Goal: Task Accomplishment & Management: Manage account settings

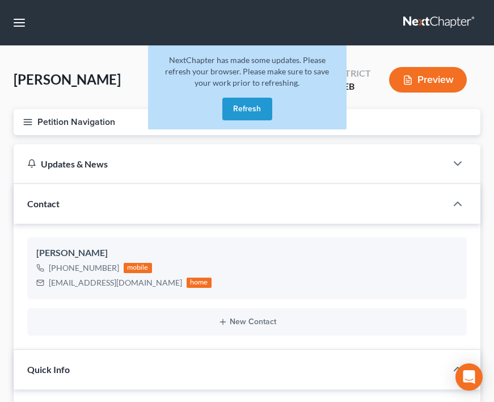
select select "4"
select select "6"
click at [28, 22] on button "button" at bounding box center [19, 22] width 20 height 20
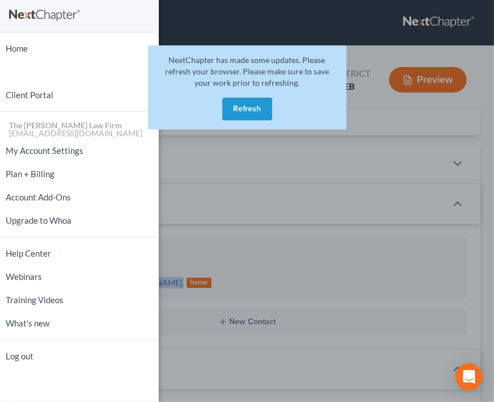
click at [254, 119] on button "Refresh" at bounding box center [247, 109] width 50 height 23
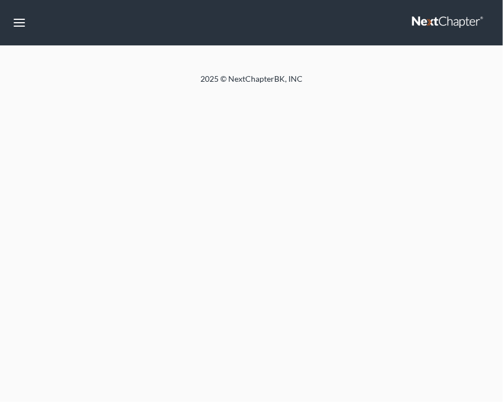
select select "6"
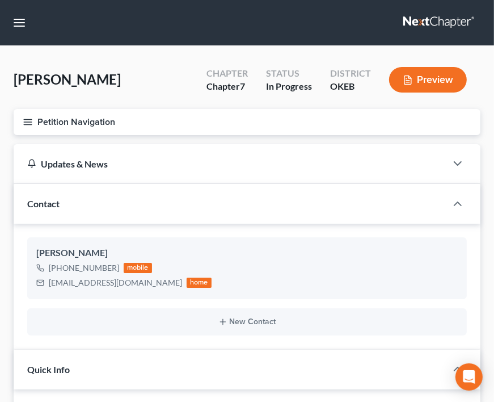
scroll to position [42, 0]
click at [22, 26] on button "button" at bounding box center [19, 22] width 20 height 20
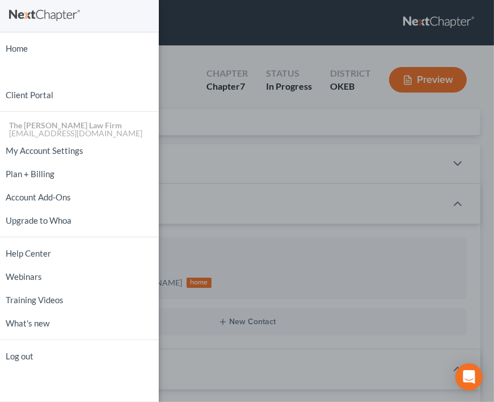
click at [190, 93] on div "Home New Case Client Portal The [PERSON_NAME] Law Firm [EMAIL_ADDRESS][DOMAIN_N…" at bounding box center [247, 201] width 494 height 402
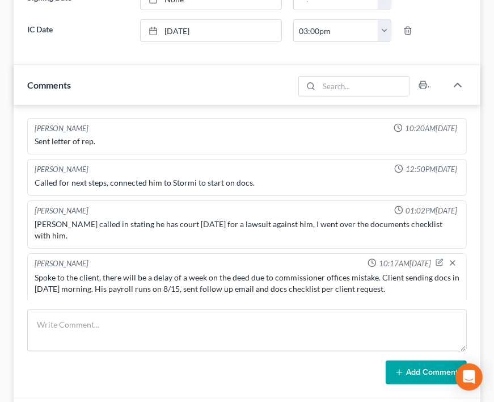
scroll to position [511, 0]
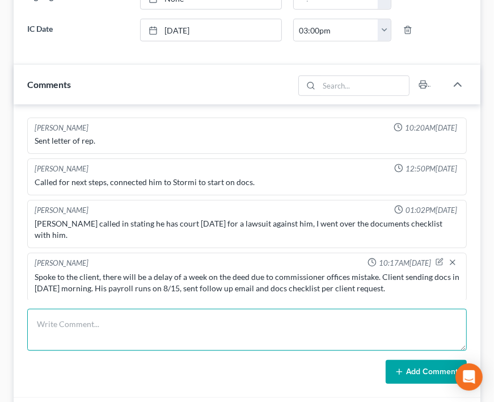
click at [191, 343] on textarea at bounding box center [247, 330] width 440 height 42
type textarea "s"
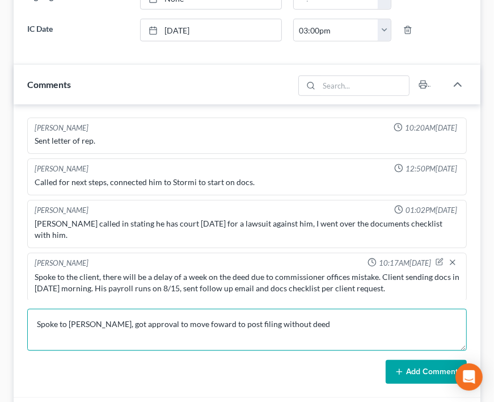
click at [170, 322] on textarea "Spoke to [PERSON_NAME], got approval to move foward to post filing without deed" at bounding box center [247, 330] width 440 height 42
click at [302, 321] on textarea "Spoke to [PERSON_NAME], got approval to move forward to post filing without deed" at bounding box center [247, 330] width 440 height 42
type textarea "Spoke to [PERSON_NAME], got approval to move forward to post filing without dee…"
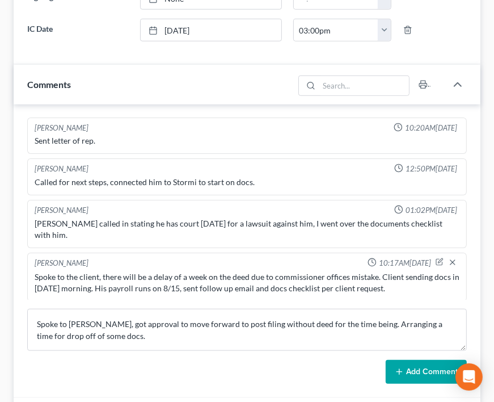
click at [404, 368] on icon at bounding box center [399, 371] width 9 height 9
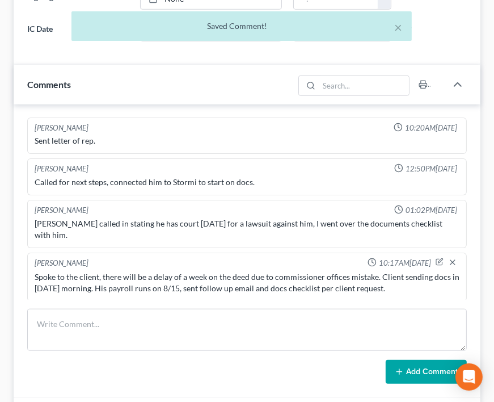
click at [404, 368] on icon at bounding box center [399, 371] width 9 height 9
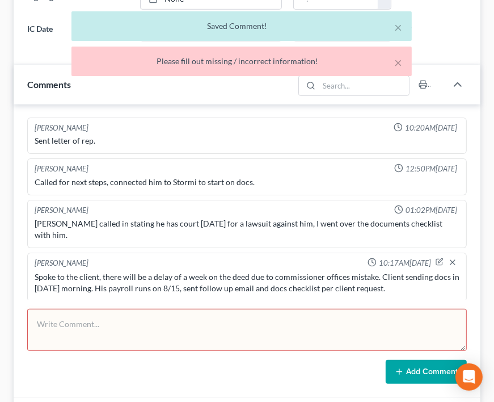
scroll to position [95, 0]
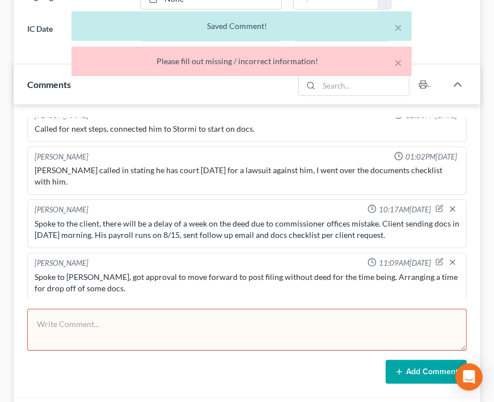
click at [261, 323] on textarea at bounding box center [247, 330] width 440 height 42
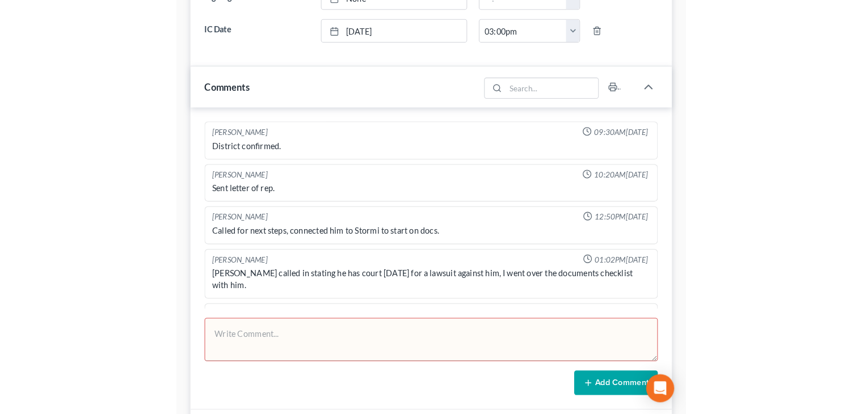
scroll to position [0, 0]
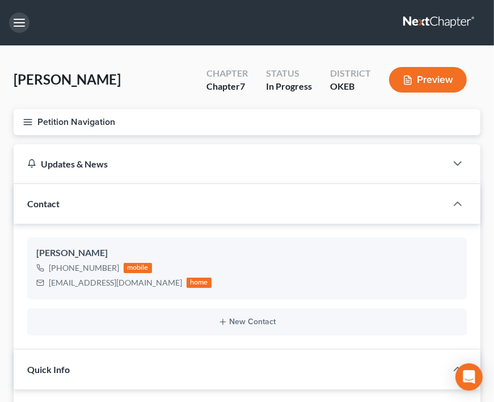
click at [24, 27] on button "button" at bounding box center [19, 22] width 20 height 20
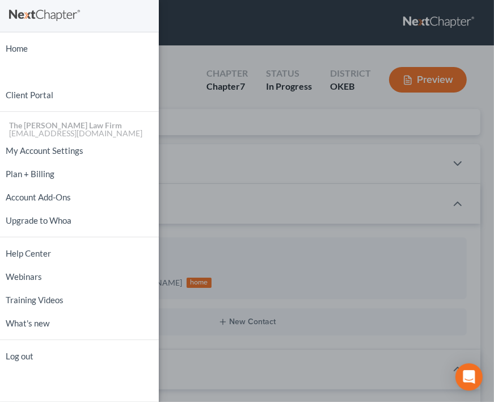
click at [263, 83] on div "Home New Case Client Portal The [PERSON_NAME] Law Firm [EMAIL_ADDRESS][DOMAIN_N…" at bounding box center [247, 201] width 494 height 402
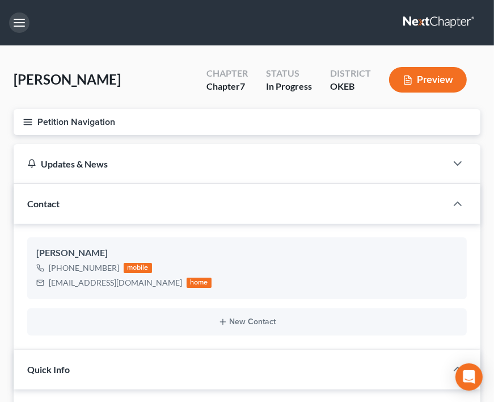
click at [20, 30] on button "button" at bounding box center [19, 22] width 20 height 20
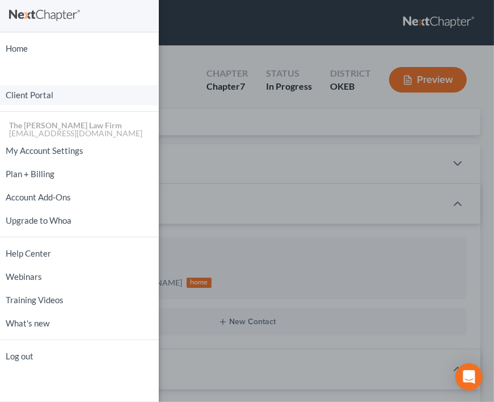
click at [36, 89] on link "Client Portal" at bounding box center [79, 95] width 159 height 20
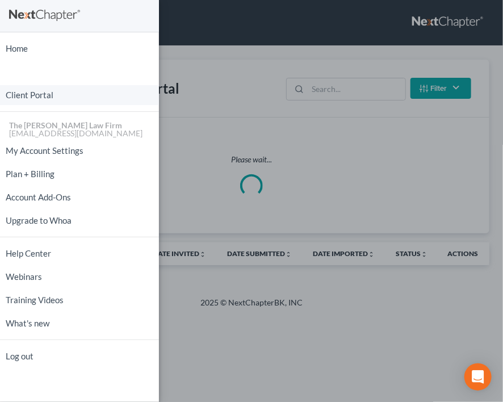
click at [36, 91] on link "Client Portal" at bounding box center [79, 95] width 159 height 20
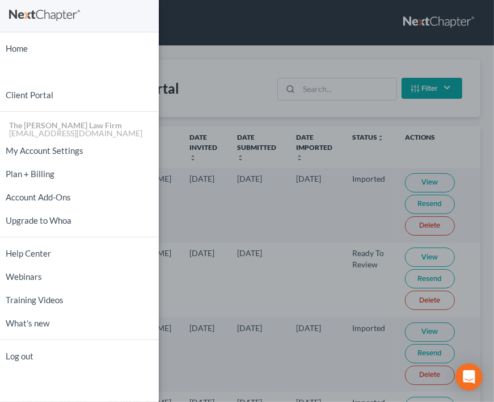
click at [214, 84] on div "Home New Case Client Portal The [PERSON_NAME] Law Firm [EMAIL_ADDRESS][DOMAIN_N…" at bounding box center [247, 201] width 494 height 402
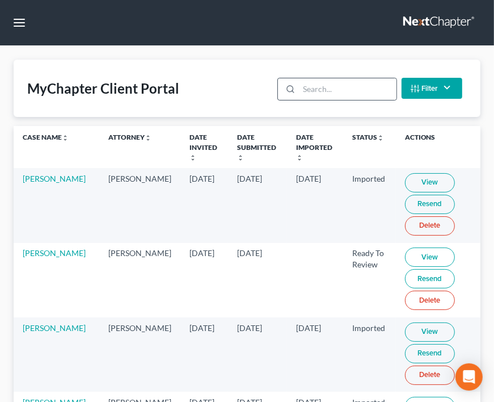
click at [297, 95] on div at bounding box center [288, 89] width 21 height 22
click at [298, 94] on div at bounding box center [288, 89] width 21 height 22
click at [305, 90] on input "search" at bounding box center [347, 89] width 97 height 22
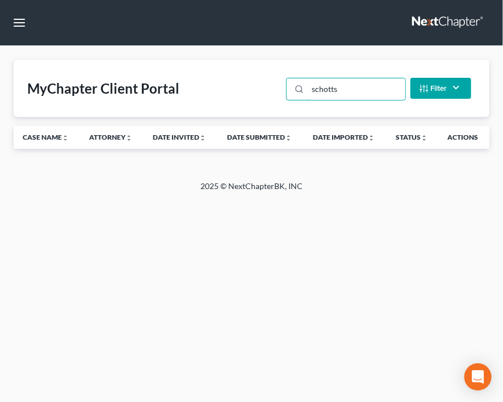
type input "schotts"
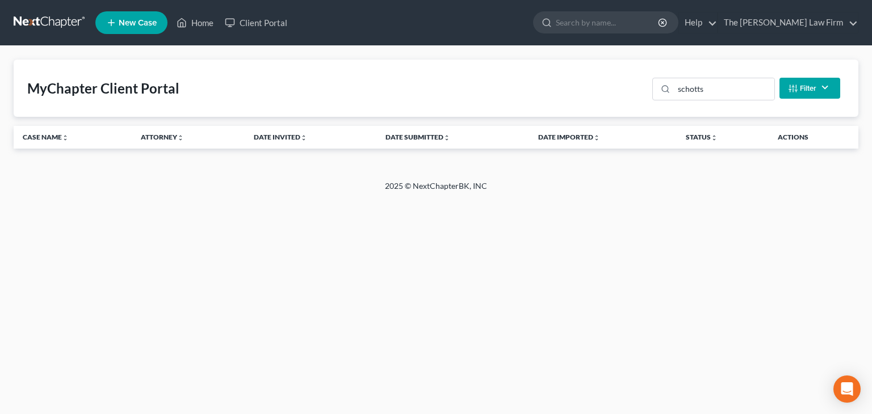
click at [502, 6] on nav "Home New Case Client Portal The [PERSON_NAME] Law Firm [EMAIL_ADDRESS][DOMAIN_N…" at bounding box center [436, 22] width 872 height 45
click at [502, 15] on input "search" at bounding box center [608, 22] width 104 height 21
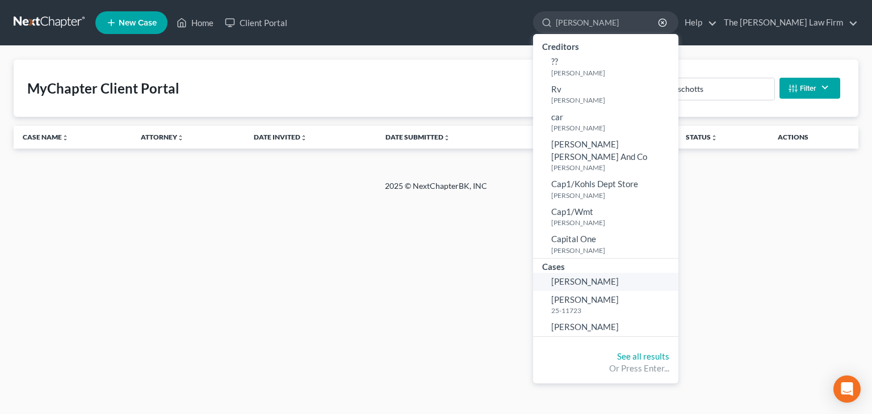
type input "[PERSON_NAME]"
click at [502, 273] on link "[PERSON_NAME]" at bounding box center [605, 282] width 145 height 18
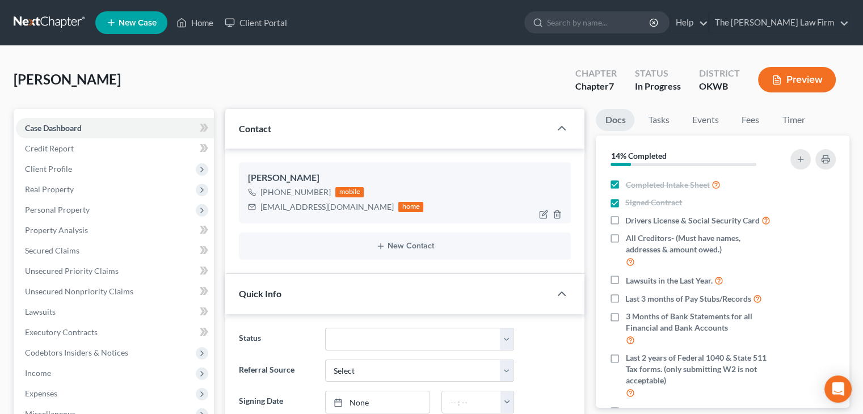
scroll to position [327, 0]
click at [468, 185] on div "[PHONE_NUMBER] mobile [EMAIL_ADDRESS][DOMAIN_NAME] home" at bounding box center [405, 200] width 314 height 30
click at [502, 221] on label "Drivers License & Social Security Card" at bounding box center [697, 220] width 145 height 13
click at [502, 221] on input "Drivers License & Social Security Card" at bounding box center [633, 217] width 7 height 7
checkbox input "true"
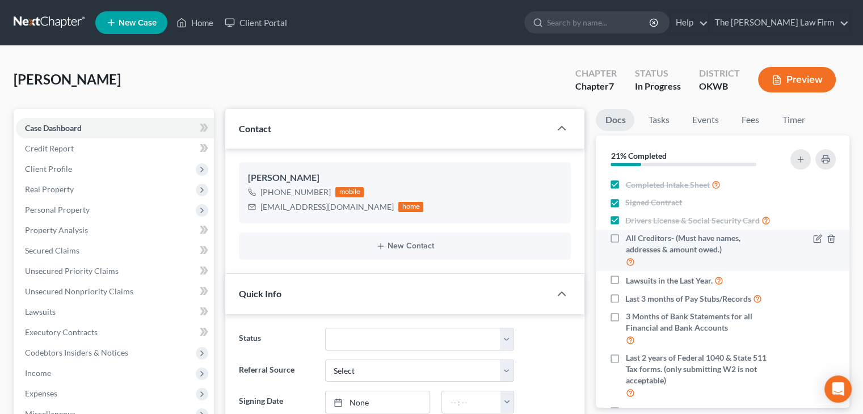
click at [502, 253] on label "All Creditors- (Must have names, addresses & amount owed.)" at bounding box center [700, 251] width 151 height 36
click at [502, 240] on input "All Creditors- (Must have names, addresses & amount owed.)" at bounding box center [633, 236] width 7 height 7
checkbox input "true"
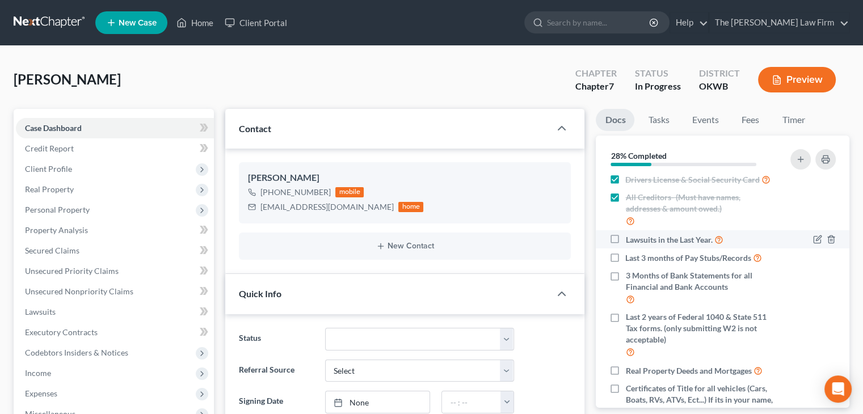
scroll to position [41, 0]
click at [502, 244] on icon "button" at bounding box center [831, 239] width 9 height 9
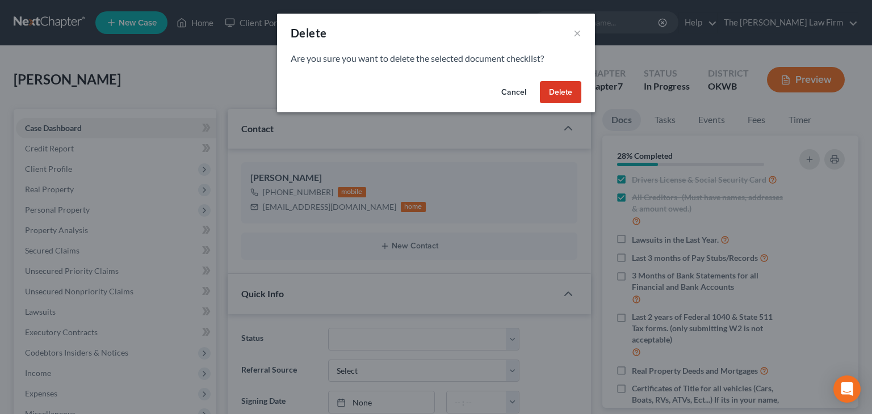
click at [502, 89] on button "Delete" at bounding box center [560, 92] width 41 height 23
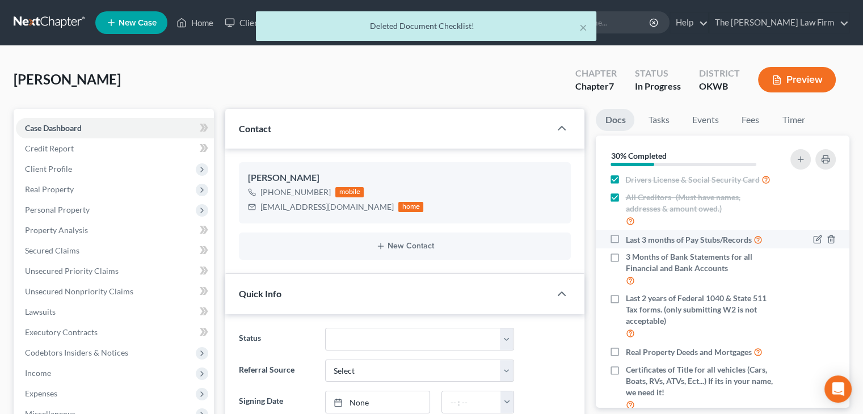
click at [502, 246] on label "Last 3 months of Pay Stubs/Records" at bounding box center [693, 239] width 137 height 13
click at [502, 241] on input "Last 3 months of Pay Stubs/Records" at bounding box center [633, 236] width 7 height 7
checkbox input "true"
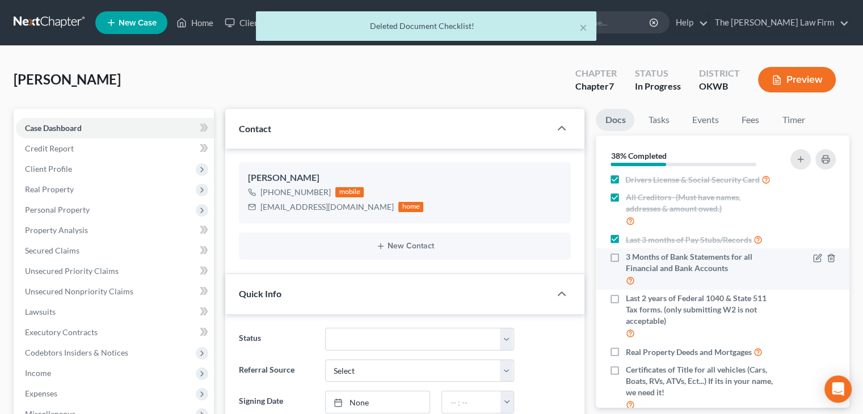
click at [502, 268] on label "3 Months of Bank Statements for all Financial and Bank Accounts" at bounding box center [700, 269] width 151 height 36
click at [502, 259] on input "3 Months of Bank Statements for all Financial and Bank Accounts" at bounding box center [633, 254] width 7 height 7
checkbox input "true"
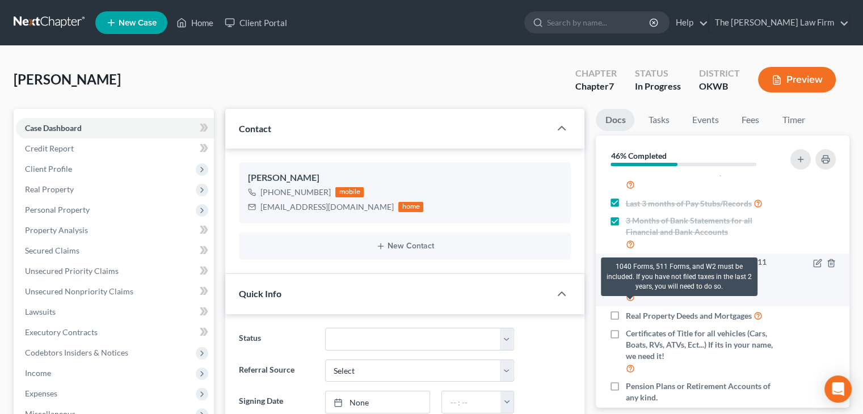
scroll to position [77, 0]
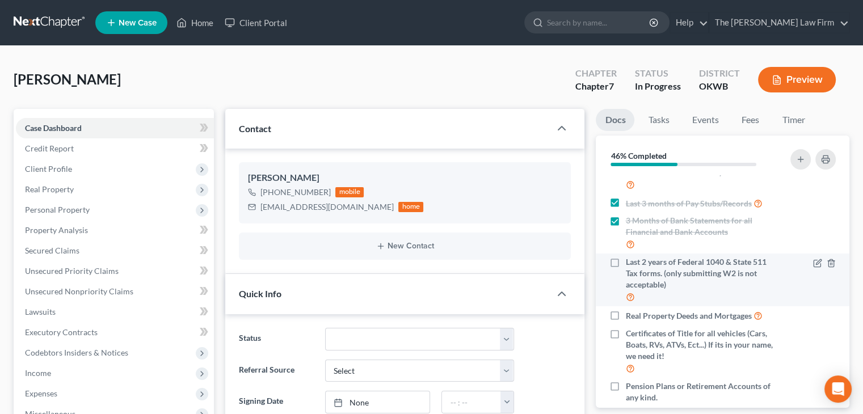
click at [502, 274] on label "Last 2 years of Federal 1040 & State 511 Tax forms. (only submitting W2 is not …" at bounding box center [700, 280] width 151 height 47
click at [502, 264] on input "Last 2 years of Federal 1040 & State 511 Tax forms. (only submitting W2 is not …" at bounding box center [633, 260] width 7 height 7
checkbox input "true"
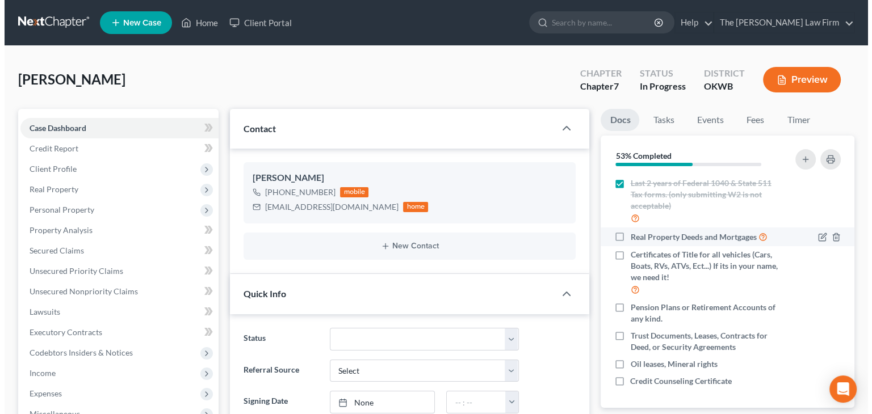
scroll to position [163, 0]
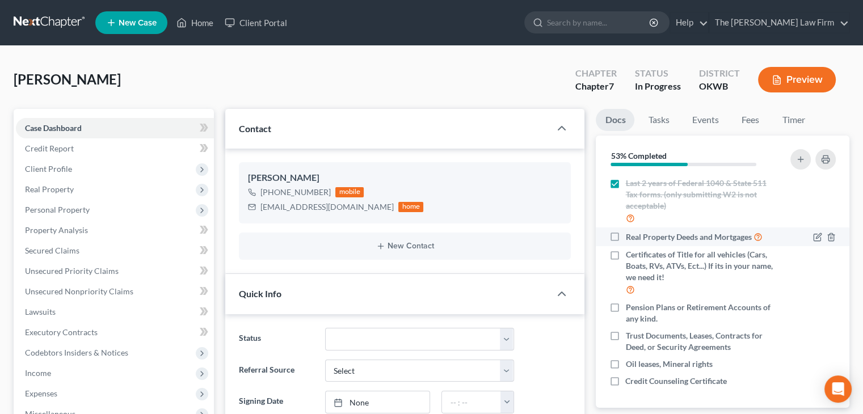
click at [502, 239] on label "Real Property Deeds and Mortgages" at bounding box center [693, 236] width 137 height 13
click at [502, 238] on input "Real Property Deeds and Mortgages" at bounding box center [633, 233] width 7 height 7
checkbox input "true"
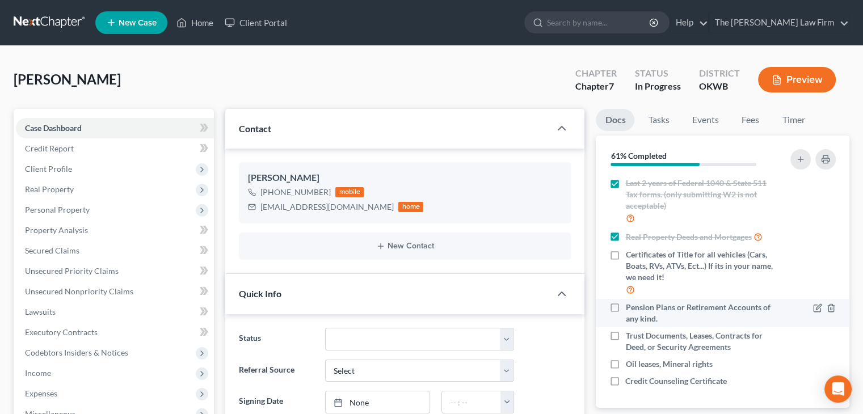
click at [502, 314] on label "Pension Plans or Retirement Accounts of any kind." at bounding box center [700, 313] width 151 height 23
click at [502, 309] on input "Pension Plans or Retirement Accounts of any kind." at bounding box center [633, 305] width 7 height 7
checkbox input "true"
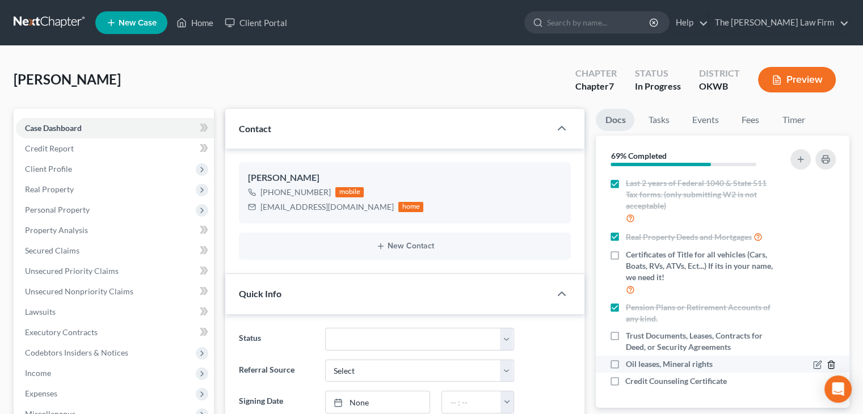
click at [502, 365] on icon "button" at bounding box center [831, 365] width 5 height 7
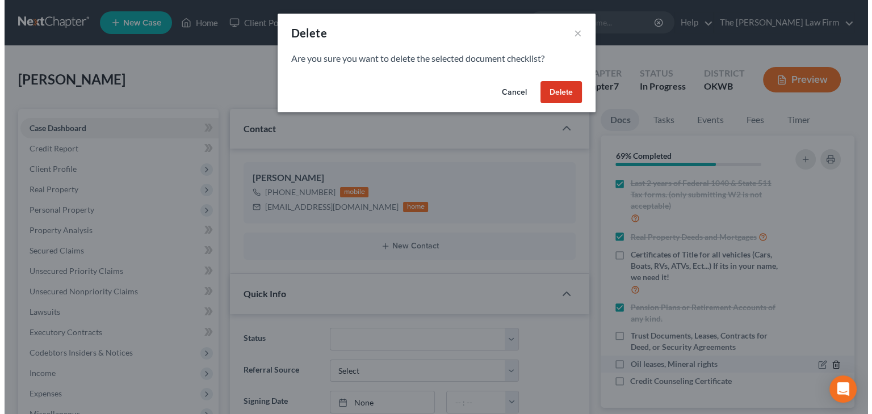
scroll to position [152, 0]
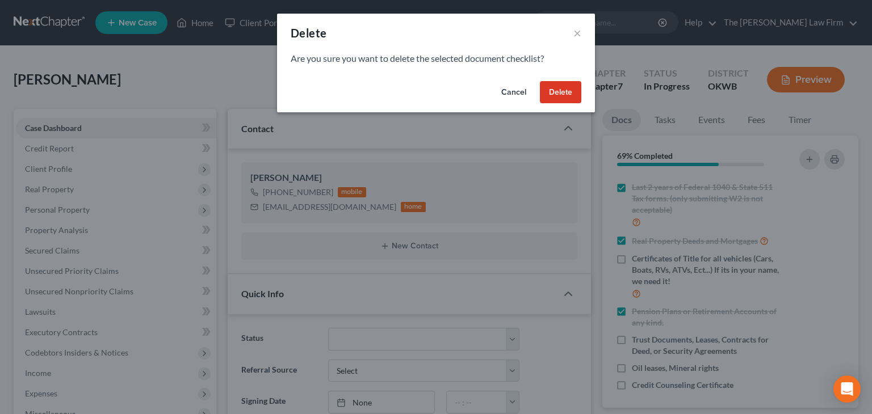
click at [502, 100] on button "Delete" at bounding box center [560, 92] width 41 height 23
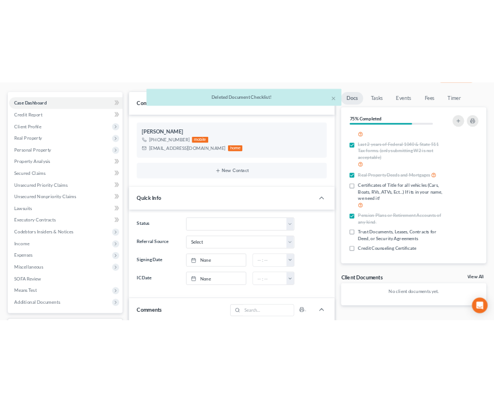
scroll to position [100, 0]
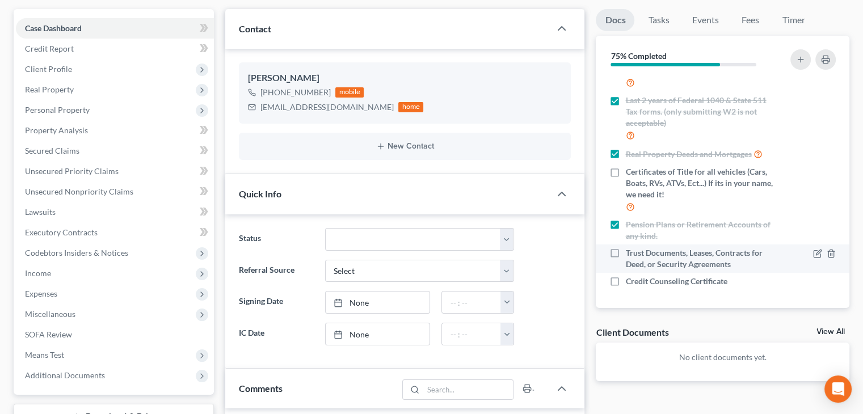
click at [502, 262] on span "Trust Documents, Leases, Contracts for Deed, or Security Agreements" at bounding box center [700, 258] width 151 height 23
click at [502, 255] on input "Trust Documents, Leases, Contracts for Deed, or Security Agreements" at bounding box center [633, 250] width 7 height 7
checkbox input "true"
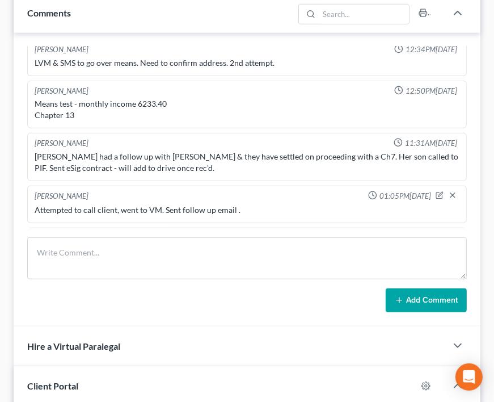
scroll to position [316, 0]
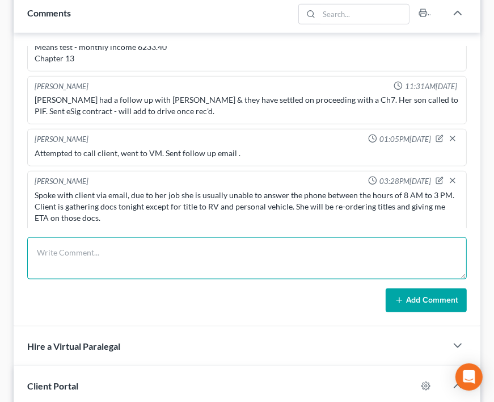
click at [138, 262] on textarea at bounding box center [247, 258] width 440 height 42
click at [176, 251] on textarea "Spoke with client , found extra expenses not sure if she still qualifies for ch…" at bounding box center [247, 258] width 440 height 42
click at [333, 251] on textarea "Spoke with client , found extra expenses she is not sure if she still qualifies…" at bounding box center [247, 258] width 440 height 42
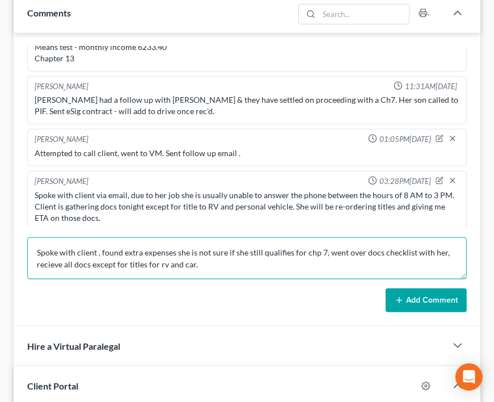
type textarea "Spoke with client , found extra expenses she is not sure if she still qualifies…"
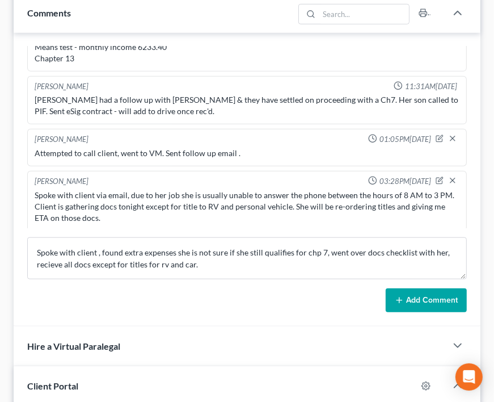
click at [412, 306] on button "Add Comment" at bounding box center [426, 300] width 81 height 24
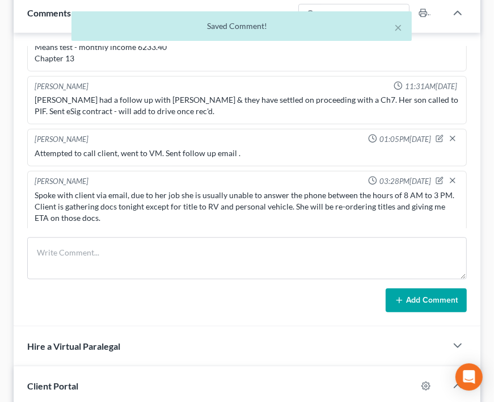
scroll to position [369, 0]
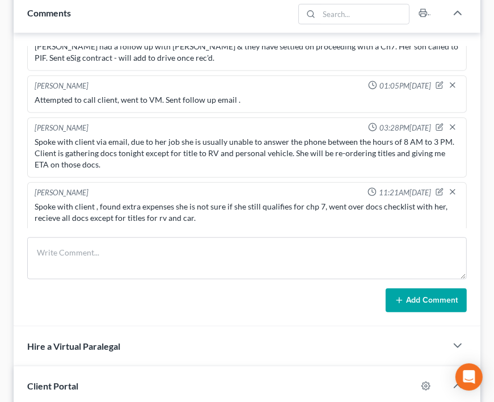
click at [436, 191] on div at bounding box center [449, 192] width 26 height 11
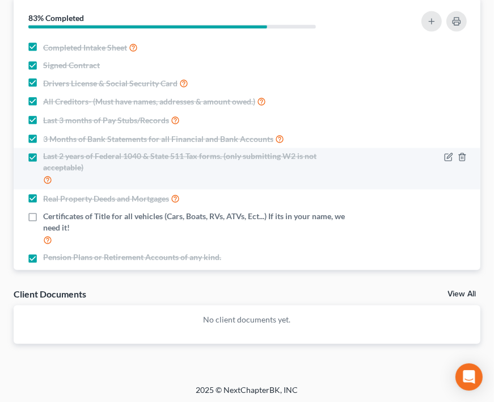
scroll to position [369, 0]
